Goal: Transaction & Acquisition: Subscribe to service/newsletter

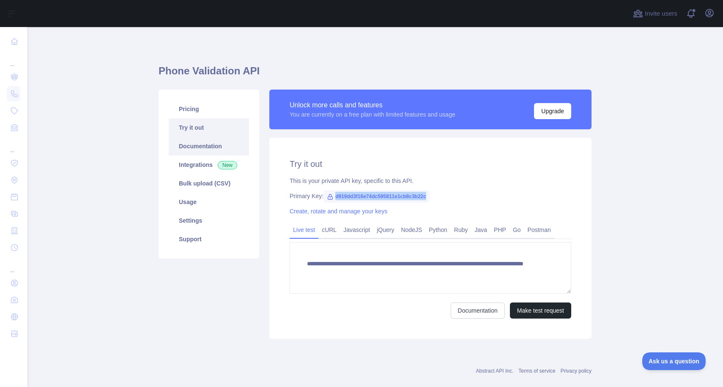
click at [209, 142] on link "Documentation" at bounding box center [209, 146] width 80 height 19
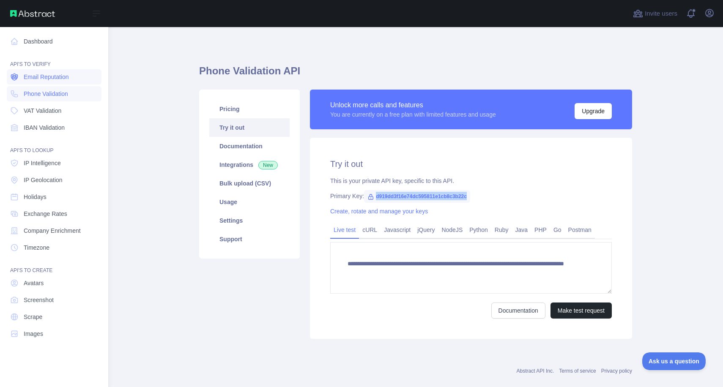
click at [49, 78] on span "Email Reputation" at bounding box center [46, 77] width 45 height 8
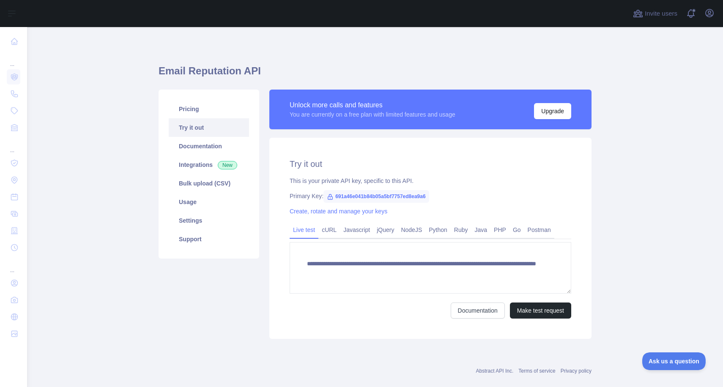
click at [399, 197] on span "691a46e041b84b05a5bf7757ed8ea9a6" at bounding box center [376, 196] width 106 height 13
copy span "691a46e041b84b05a5bf7757ed8ea9a6"
click at [437, 229] on link "Python" at bounding box center [437, 230] width 25 height 14
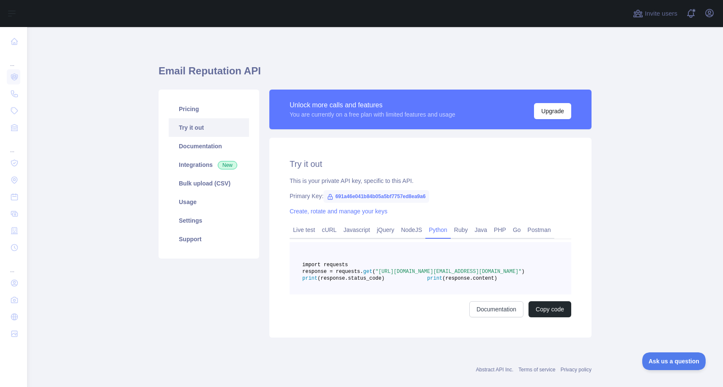
click at [400, 275] on span ""https://emailreputation.abstractapi.com/v1/?api_key=691a46e041b84b05a5bf7757ed…" at bounding box center [448, 272] width 146 height 6
copy span "691a46e041b84b05a5bf7757ed8ea9a6"
click at [299, 229] on link "Live test" at bounding box center [304, 230] width 29 height 14
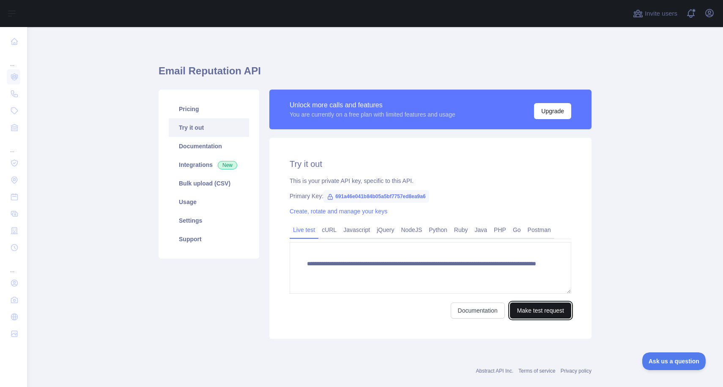
click at [528, 313] on button "Make test request" at bounding box center [540, 311] width 61 height 16
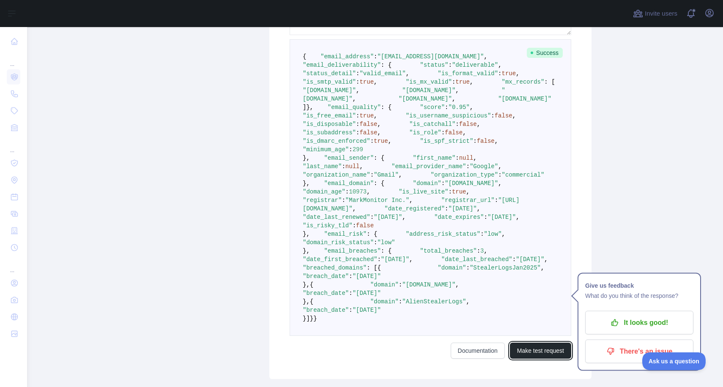
scroll to position [172, 0]
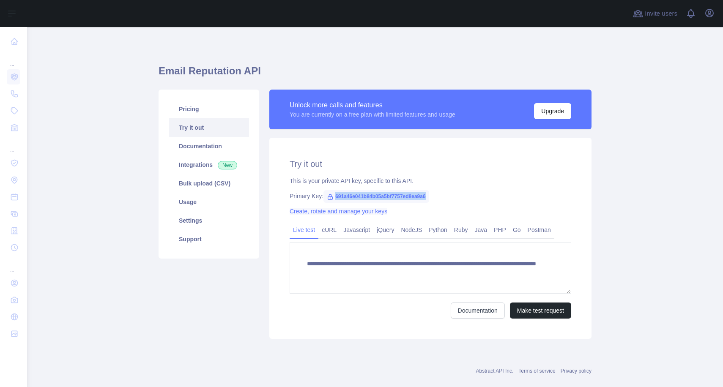
click at [343, 212] on link "Create, rotate and manage your keys" at bounding box center [339, 211] width 98 height 7
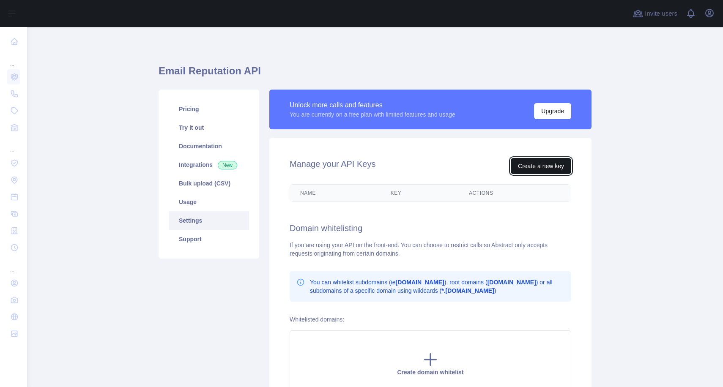
click at [535, 168] on button "Create a new key" at bounding box center [541, 166] width 60 height 16
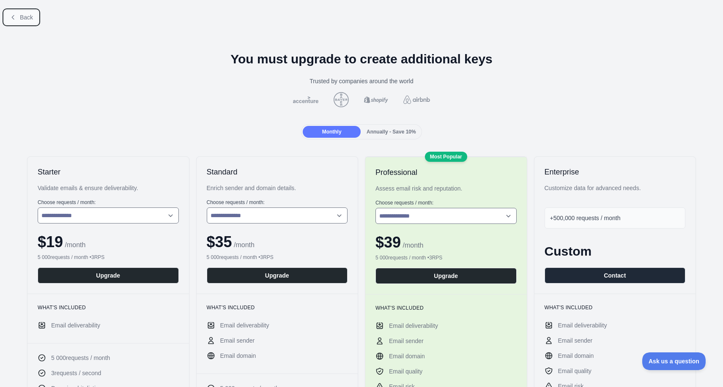
click at [22, 18] on span "Back" at bounding box center [26, 17] width 13 height 7
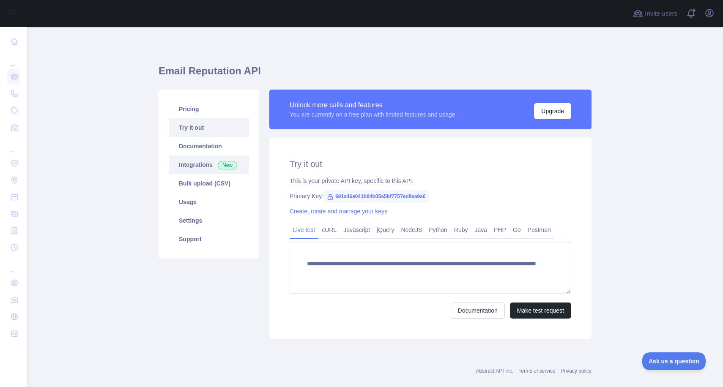
click at [200, 160] on link "Integrations New" at bounding box center [209, 165] width 80 height 19
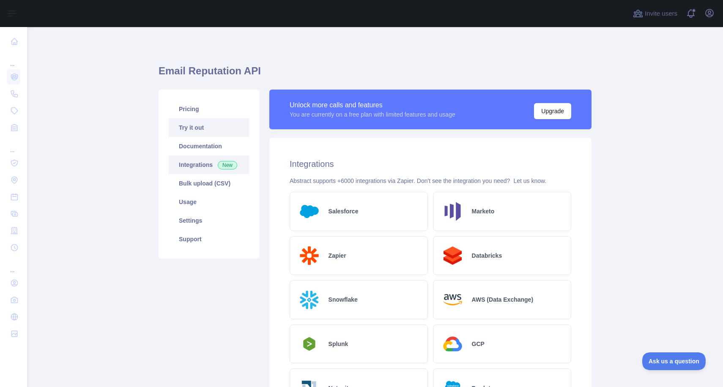
click at [208, 135] on link "Try it out" at bounding box center [209, 127] width 80 height 19
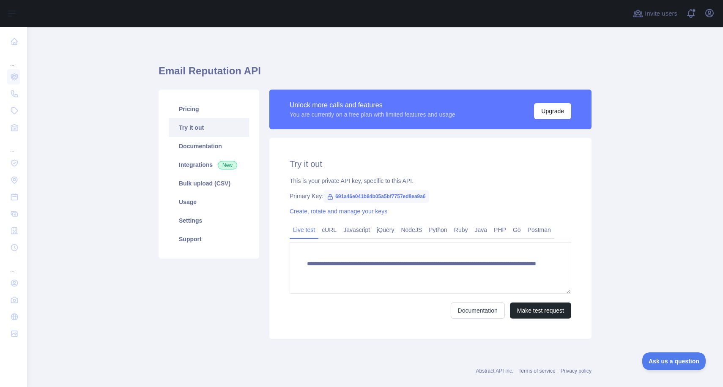
click at [367, 193] on span "691a46e041b84b05a5bf7757ed8ea9a6" at bounding box center [376, 196] width 106 height 13
copy span "691a46e041b84b05a5bf7757ed8ea9a6"
click at [219, 202] on link "Usage" at bounding box center [209, 202] width 80 height 19
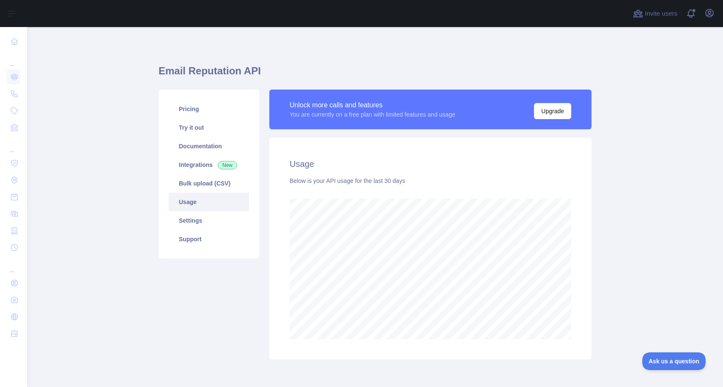
scroll to position [360, 696]
click at [219, 126] on link "Try it out" at bounding box center [209, 127] width 80 height 19
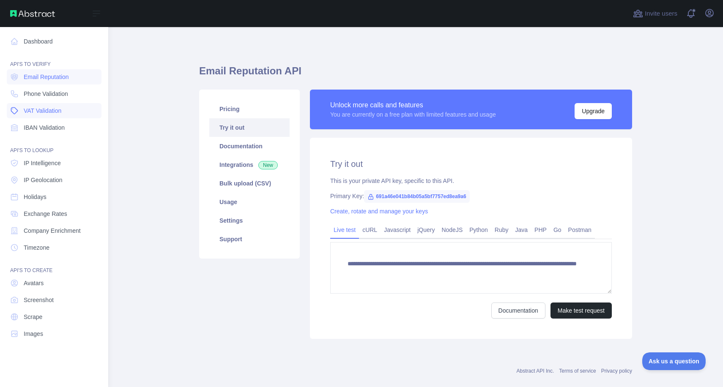
click at [66, 115] on link "VAT Validation" at bounding box center [54, 110] width 95 height 15
click at [67, 124] on link "IBAN Validation" at bounding box center [54, 127] width 95 height 15
click at [30, 78] on span "Email Reputation" at bounding box center [46, 77] width 45 height 8
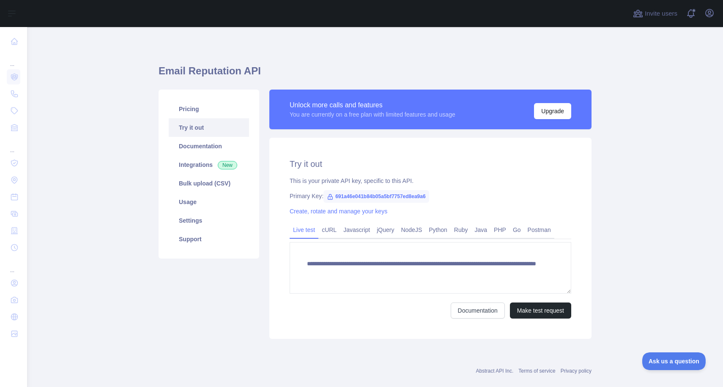
click at [221, 68] on h1 "Email Reputation API" at bounding box center [375, 74] width 433 height 20
copy h1 "Email Reputation API"
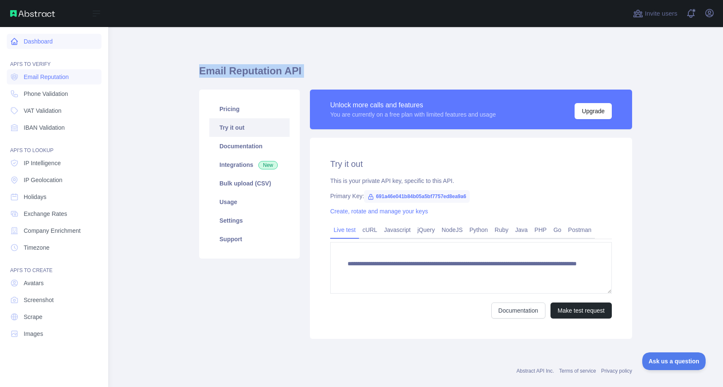
click at [47, 40] on link "Dashboard" at bounding box center [54, 41] width 95 height 15
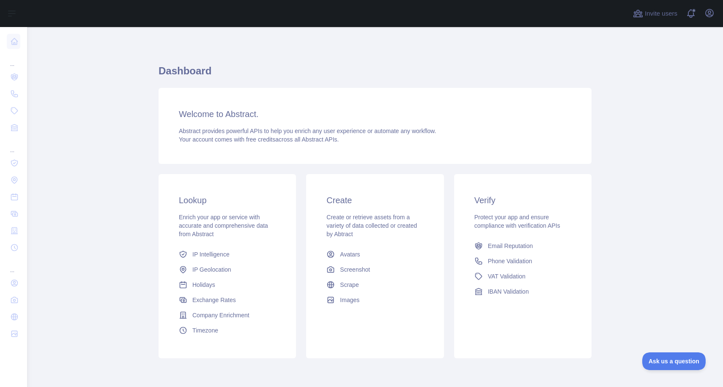
scroll to position [5, 0]
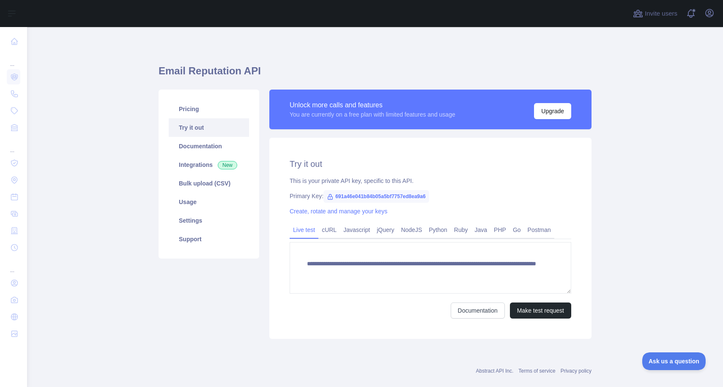
click at [174, 73] on h1 "Email Reputation API" at bounding box center [375, 74] width 433 height 20
copy h1 "Email"
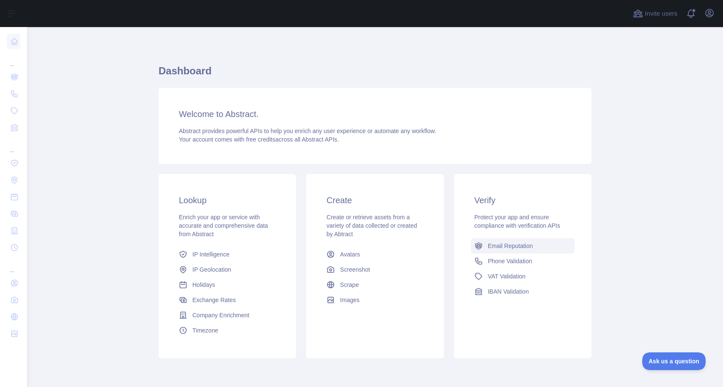
click at [498, 250] on link "Email Reputation" at bounding box center [523, 245] width 104 height 15
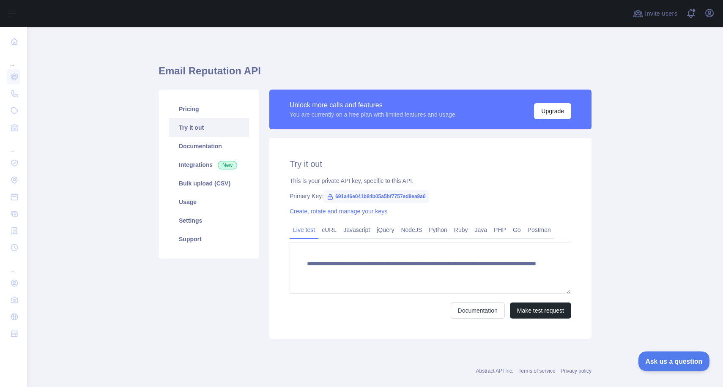
click at [673, 353] on button "Ask us a question" at bounding box center [669, 360] width 63 height 18
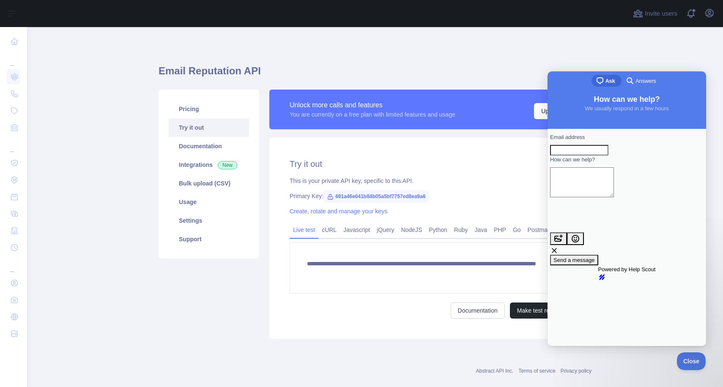
click at [391, 137] on div "Unlock more calls and features You are currently on a free plan with limited fe…" at bounding box center [430, 114] width 322 height 48
click at [541, 115] on button "Upgrade" at bounding box center [552, 111] width 37 height 16
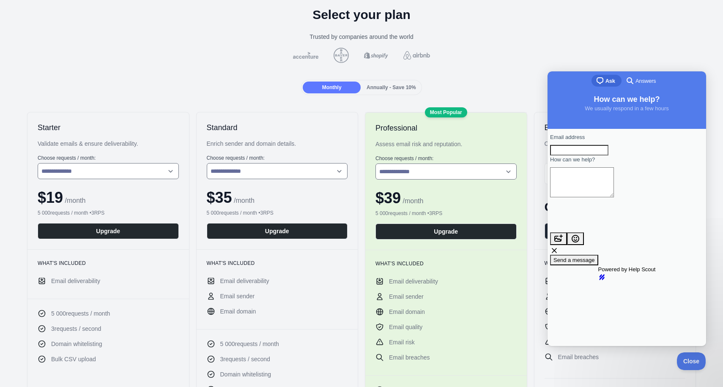
scroll to position [44, 0]
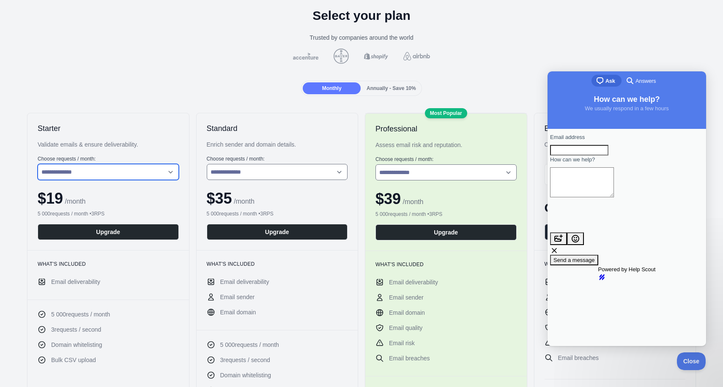
click at [129, 172] on select "**********" at bounding box center [108, 172] width 141 height 16
click at [38, 164] on select "**********" at bounding box center [108, 172] width 141 height 16
click at [134, 173] on select "**********" at bounding box center [108, 172] width 141 height 16
click at [38, 164] on select "**********" at bounding box center [108, 172] width 141 height 16
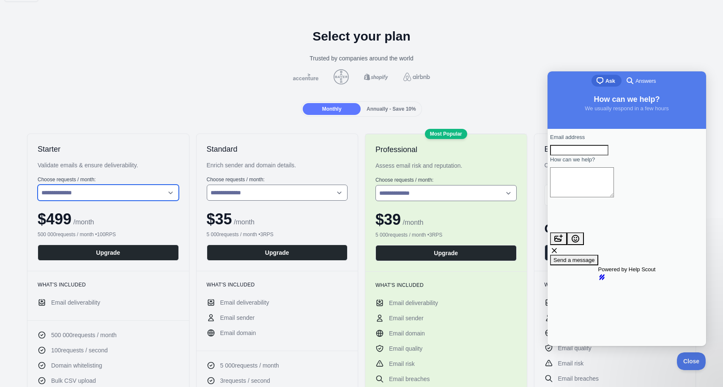
scroll to position [36, 0]
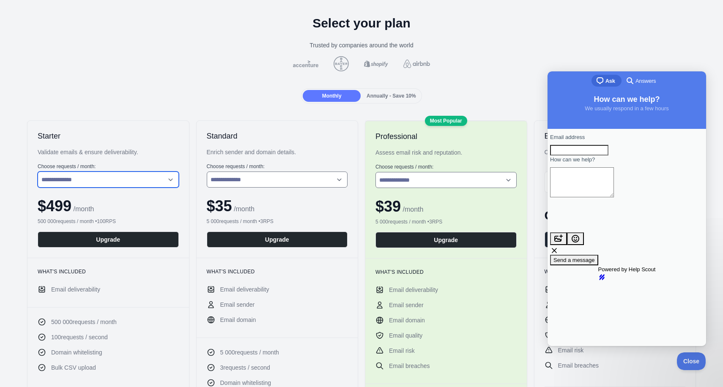
click at [131, 182] on select "**********" at bounding box center [108, 180] width 141 height 16
select select "*"
click at [38, 172] on select "**********" at bounding box center [108, 180] width 141 height 16
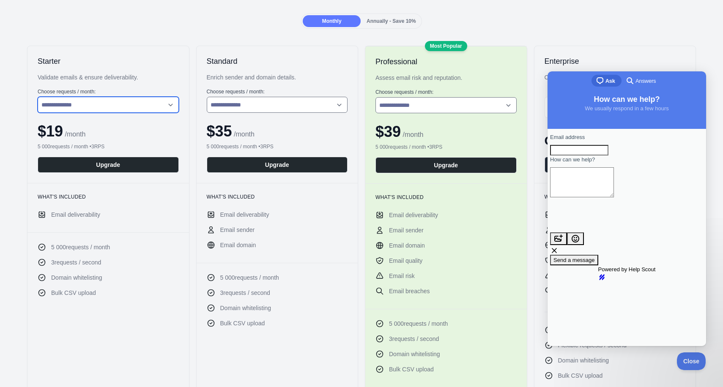
scroll to position [131, 0]
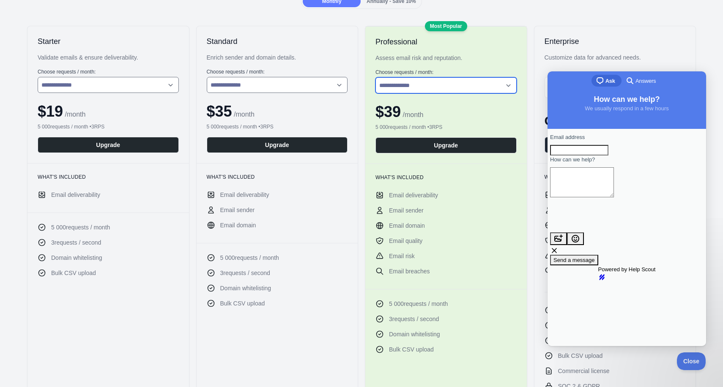
click at [420, 90] on select "**********" at bounding box center [445, 85] width 141 height 16
select select "*"
click at [375, 77] on select "**********" at bounding box center [445, 85] width 141 height 16
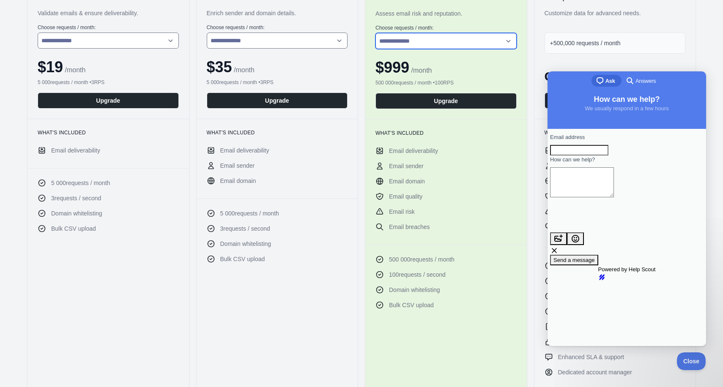
scroll to position [174, 0]
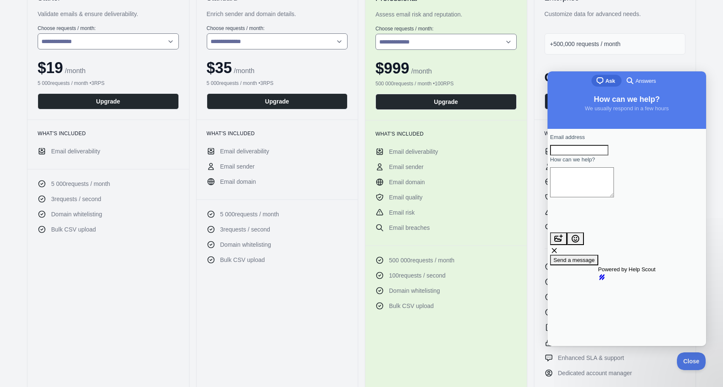
click at [600, 37] on div "+500,000 requests / month" at bounding box center [615, 43] width 141 height 21
click at [595, 43] on span "+500,000 requests / month" at bounding box center [585, 44] width 71 height 7
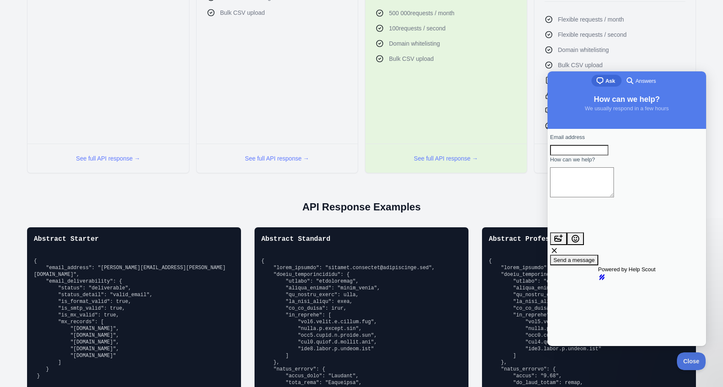
scroll to position [622, 0]
